Goal: Find specific page/section: Find specific page/section

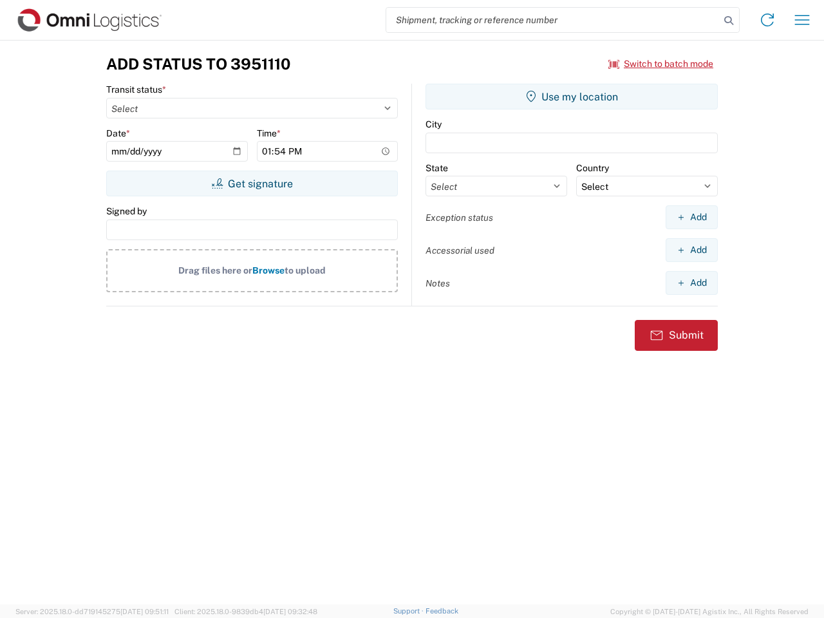
click at [553, 20] on input "search" at bounding box center [553, 20] width 334 height 24
click at [729, 21] on icon at bounding box center [729, 21] width 18 height 18
click at [768, 20] on icon at bounding box center [767, 20] width 21 height 21
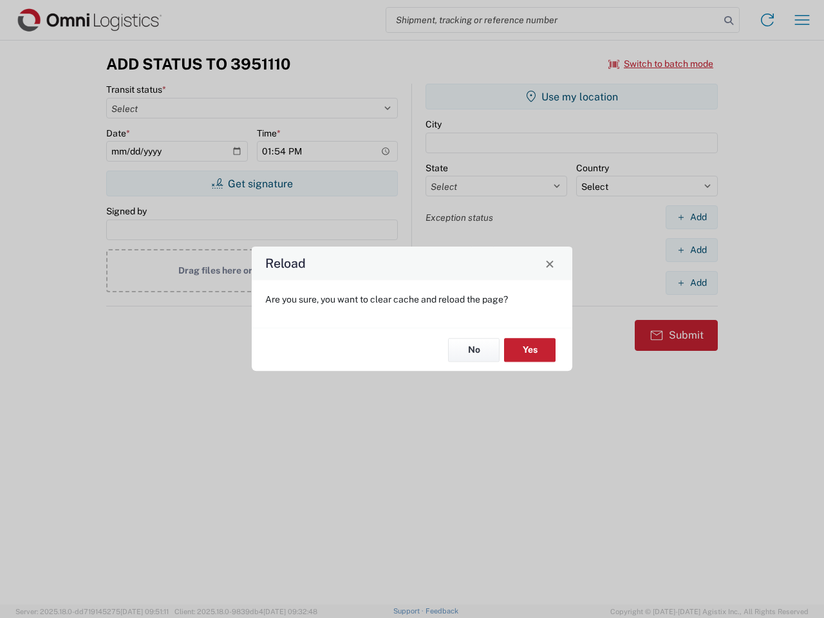
click at [802, 20] on div "Reload Are you sure, you want to clear cache and reload the page? No Yes" at bounding box center [412, 309] width 824 height 618
click at [661, 64] on div "Reload Are you sure, you want to clear cache and reload the page? No Yes" at bounding box center [412, 309] width 824 height 618
click at [252, 184] on div "Reload Are you sure, you want to clear cache and reload the page? No Yes" at bounding box center [412, 309] width 824 height 618
click at [572, 97] on div "Reload Are you sure, you want to clear cache and reload the page? No Yes" at bounding box center [412, 309] width 824 height 618
click at [692, 217] on div "Reload Are you sure, you want to clear cache and reload the page? No Yes" at bounding box center [412, 309] width 824 height 618
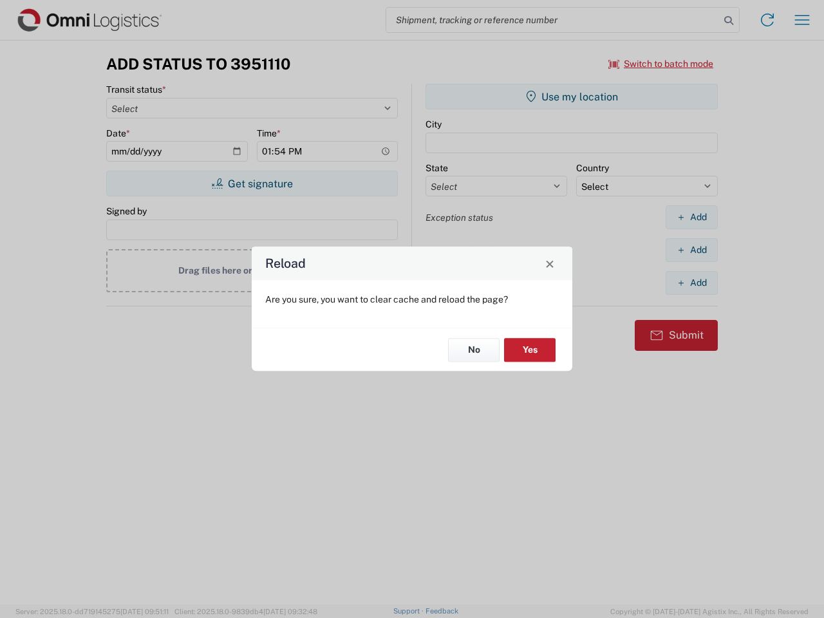
click at [692, 250] on div "Reload Are you sure, you want to clear cache and reload the page? No Yes" at bounding box center [412, 309] width 824 height 618
click at [692, 283] on div "Reload Are you sure, you want to clear cache and reload the page? No Yes" at bounding box center [412, 309] width 824 height 618
